Goal: Information Seeking & Learning: Learn about a topic

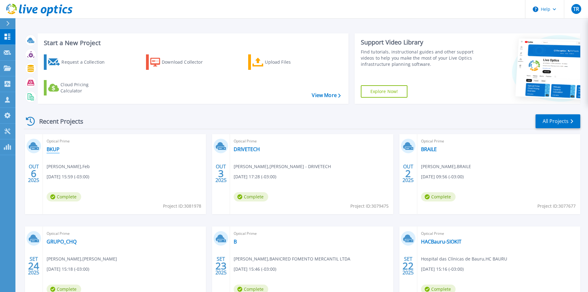
click at [53, 150] on link "BKUP" at bounding box center [53, 149] width 13 height 6
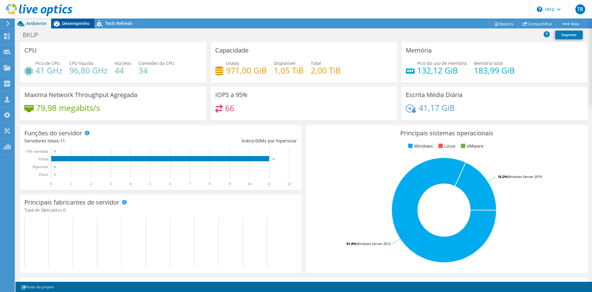
click at [67, 25] on span "Desempenho" at bounding box center [76, 23] width 28 height 6
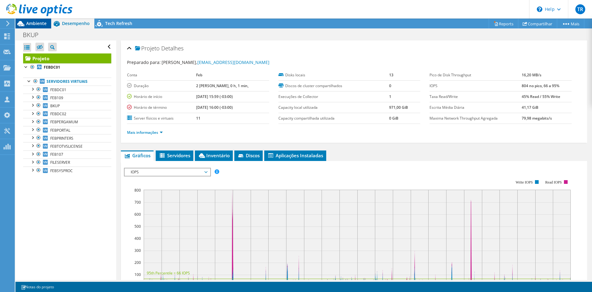
click at [35, 26] on span "Ambiente" at bounding box center [36, 23] width 20 height 6
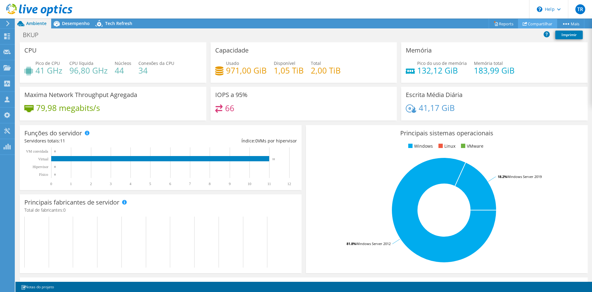
click at [538, 26] on link "Compartilhar" at bounding box center [537, 24] width 39 height 10
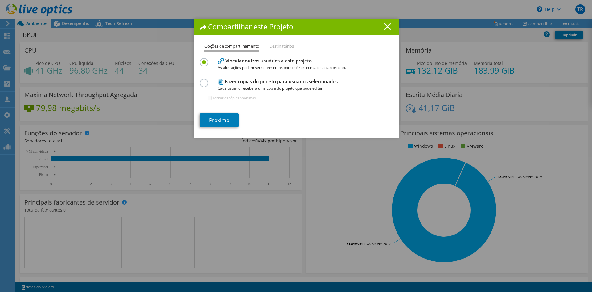
click at [202, 80] on label at bounding box center [205, 80] width 11 height 2
click at [0, 0] on input "radio" at bounding box center [0, 0] width 0 height 0
click at [218, 121] on link "Próximo" at bounding box center [219, 120] width 39 height 14
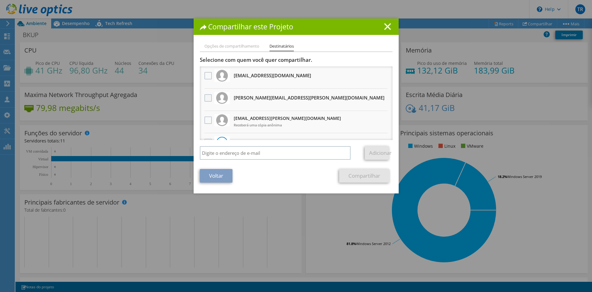
click at [205, 97] on label at bounding box center [209, 97] width 9 height 7
click at [0, 0] on input "checkbox" at bounding box center [0, 0] width 0 height 0
click at [360, 177] on link "Compartilhar" at bounding box center [364, 176] width 50 height 14
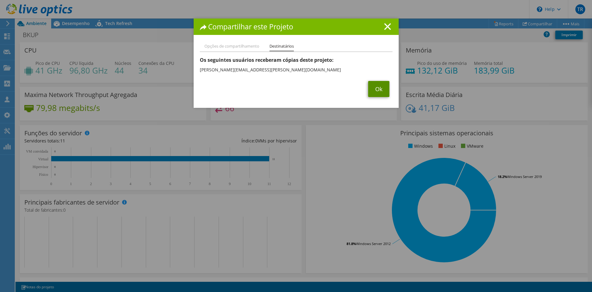
click at [372, 83] on link "Ok" at bounding box center [378, 89] width 21 height 16
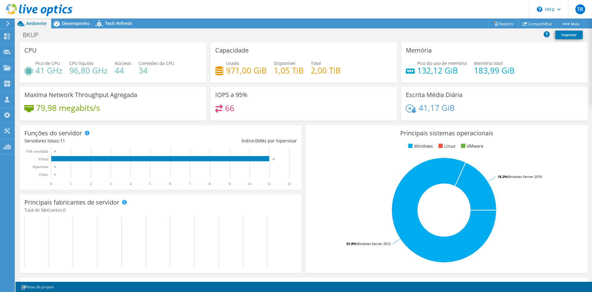
click at [269, 30] on div "BKUP Imprimir" at bounding box center [303, 34] width 577 height 11
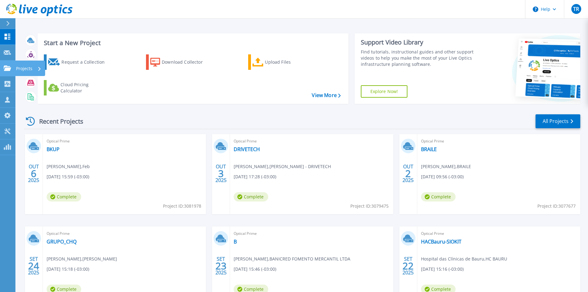
click at [7, 71] on icon at bounding box center [7, 67] width 7 height 5
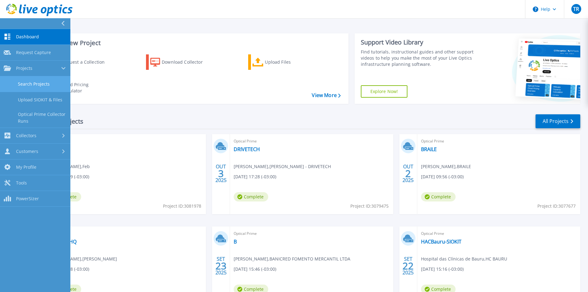
click at [24, 87] on link "Search Projects" at bounding box center [35, 84] width 70 height 16
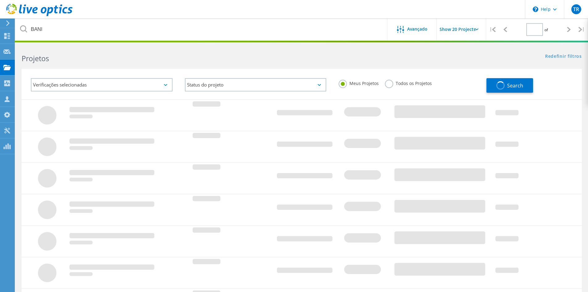
type input "1"
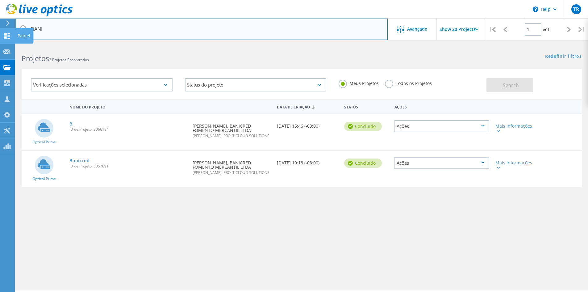
drag, startPoint x: 54, startPoint y: 30, endPoint x: 11, endPoint y: 31, distance: 42.3
click at [11, 45] on div "\n Help Explore Helpful Articles Contact Support TR Parceiro de Canal Tiago Roc…" at bounding box center [294, 177] width 588 height 264
click at [48, 29] on input "BANI" at bounding box center [201, 30] width 372 height 22
type input "B"
type input "hac"
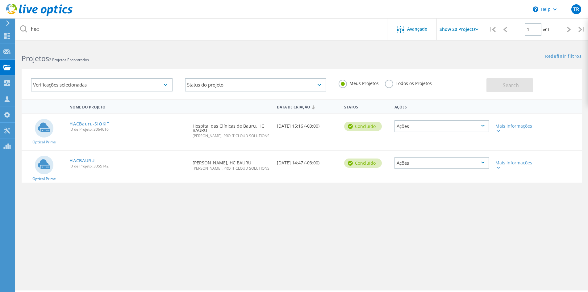
click at [272, 201] on div "Nome do Projeto Data de Criação Status Ações Optical Prime HACBauru-SIOKIT ID d…" at bounding box center [302, 179] width 560 height 160
click at [86, 159] on link "HACBAURU" at bounding box center [81, 160] width 25 height 4
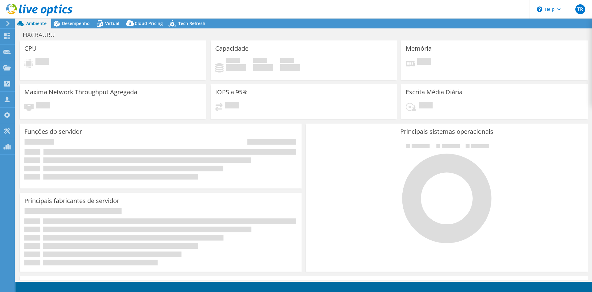
select select "USD"
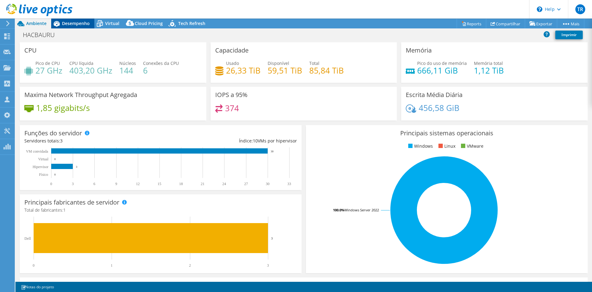
click at [73, 24] on span "Desempenho" at bounding box center [76, 23] width 28 height 6
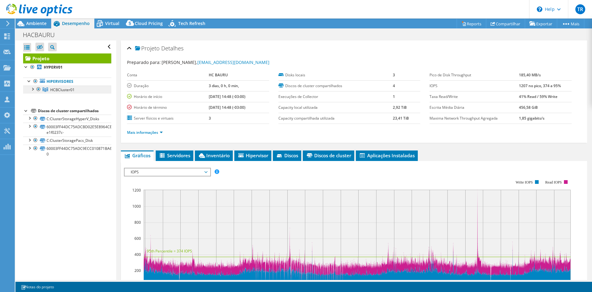
click at [52, 89] on span "HCBCluster01" at bounding box center [62, 89] width 24 height 5
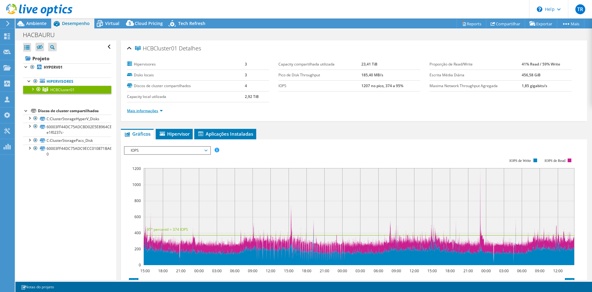
click at [160, 111] on link "Mais informações" at bounding box center [145, 110] width 36 height 5
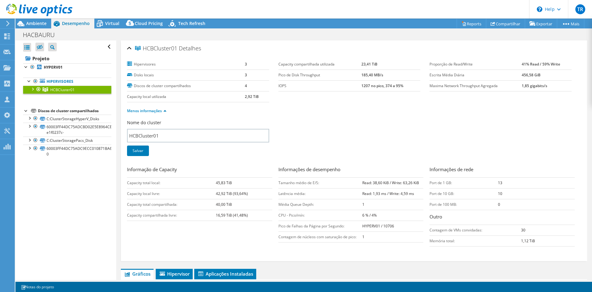
click at [32, 89] on div at bounding box center [32, 88] width 6 height 6
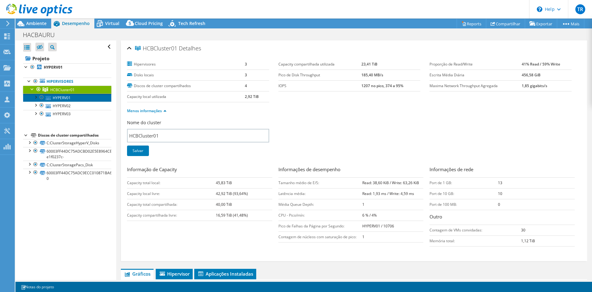
click at [63, 99] on link "HYPERV01" at bounding box center [67, 97] width 88 height 8
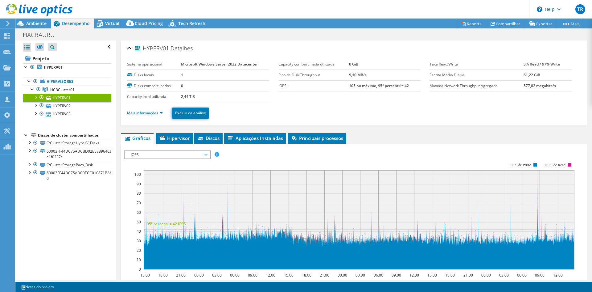
click at [162, 113] on link "Mais informações" at bounding box center [145, 112] width 36 height 5
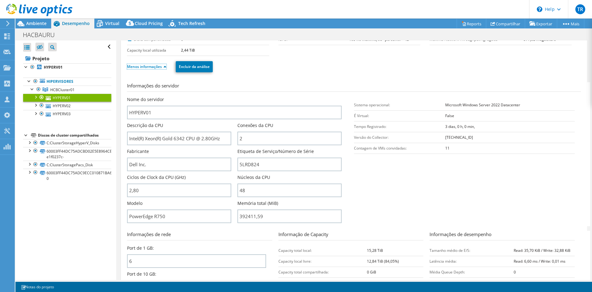
scroll to position [62, 0]
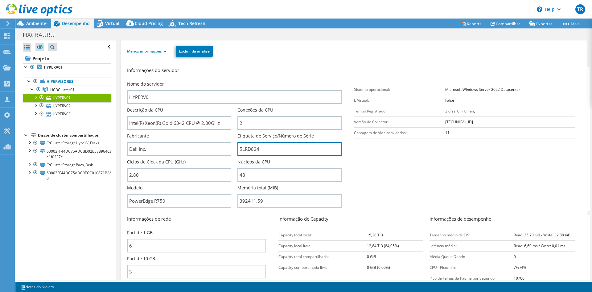
drag, startPoint x: 262, startPoint y: 149, endPoint x: 234, endPoint y: 146, distance: 27.9
click at [234, 81] on div "Nome do servidor HYPERV01 Descrição da CPU Intel(R) Xeon(R) Gold 6342 CPU @ 2.8…" at bounding box center [237, 81] width 221 height 0
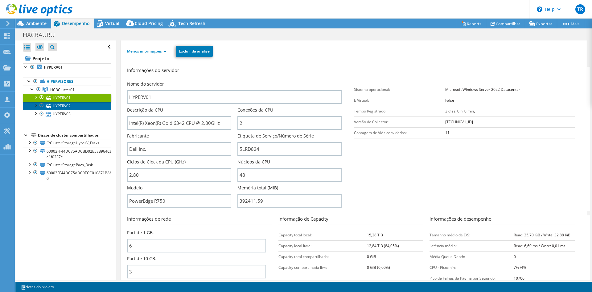
click at [62, 106] on link "HYPERV02" at bounding box center [67, 106] width 88 height 8
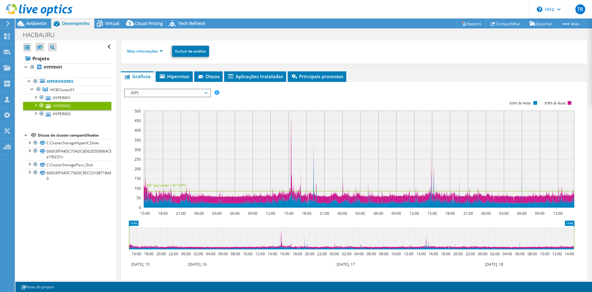
click at [164, 50] on li "Mais informações" at bounding box center [146, 51] width 39 height 7
click at [161, 50] on link "Mais informações" at bounding box center [145, 50] width 36 height 5
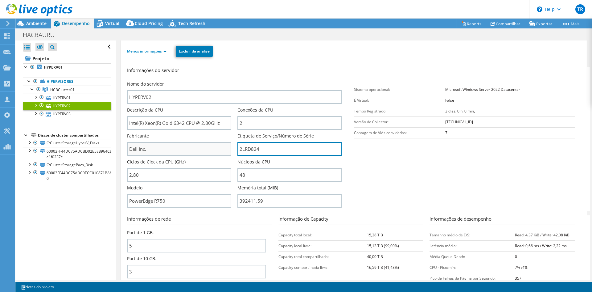
drag, startPoint x: 259, startPoint y: 148, endPoint x: 215, endPoint y: 146, distance: 44.5
click at [215, 81] on div "Nome do servidor HYPERV02 Descrição da CPU Intel(R) Xeon(R) Gold 6342 CPU @ 2.8…" at bounding box center [237, 81] width 221 height 0
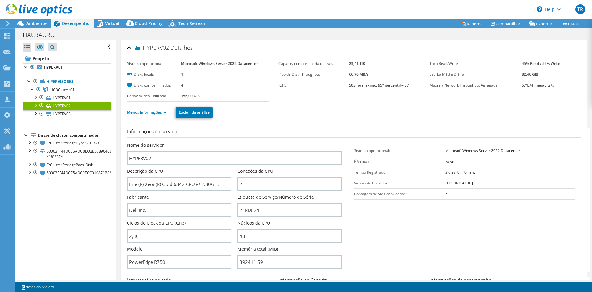
scroll to position [0, 0]
